Goal: Task Accomplishment & Management: Use online tool/utility

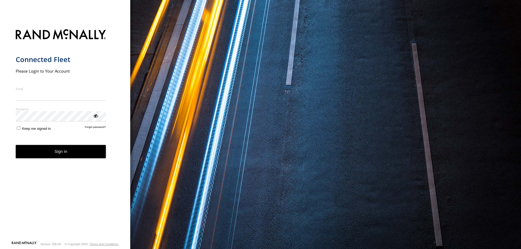
type input "**********"
click at [50, 161] on form "**********" at bounding box center [65, 133] width 99 height 215
click at [50, 155] on button "Sign in" at bounding box center [61, 151] width 90 height 13
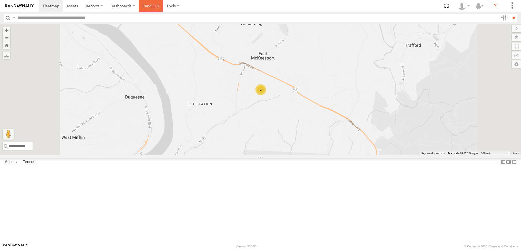
click at [157, 3] on link "Rand ELD" at bounding box center [151, 6] width 24 height 12
